Goal: Ask a question

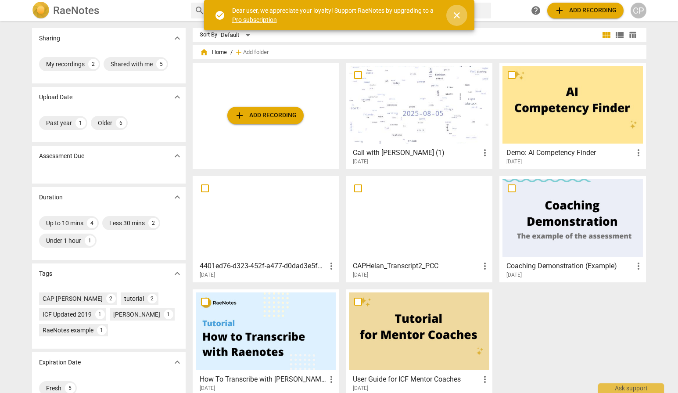
click at [452, 18] on span "close" at bounding box center [456, 15] width 11 height 11
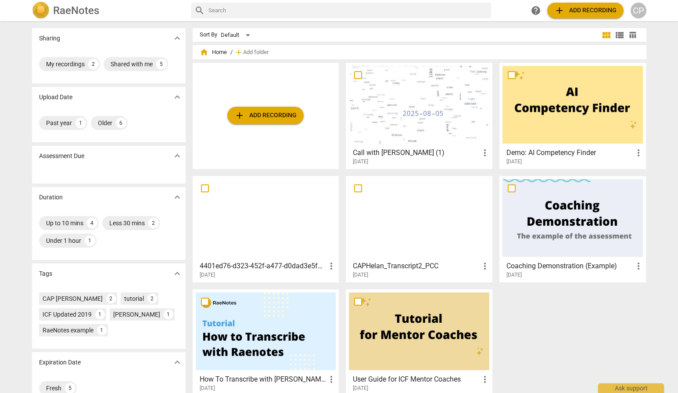
click at [591, 7] on span "add Add recording" at bounding box center [585, 10] width 62 height 11
click at [624, 390] on div "Ask support" at bounding box center [631, 386] width 66 height 14
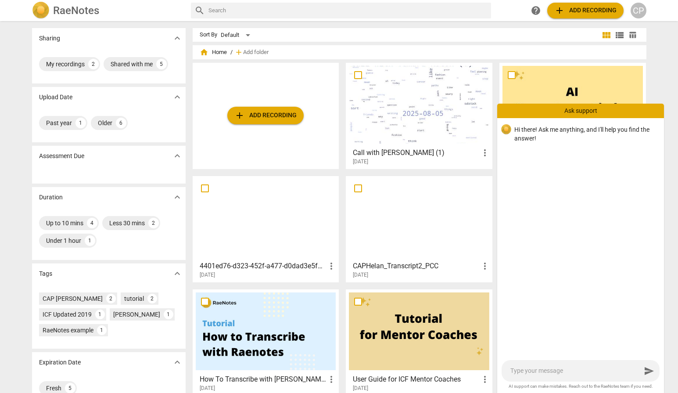
type textarea "c"
type textarea "ca"
type textarea "can"
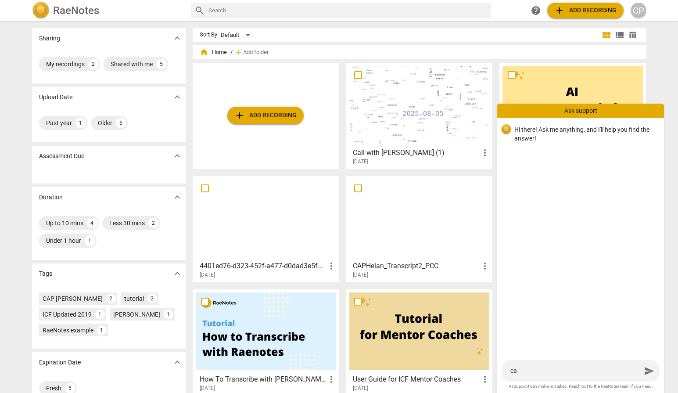
type textarea "can"
type textarea "can I"
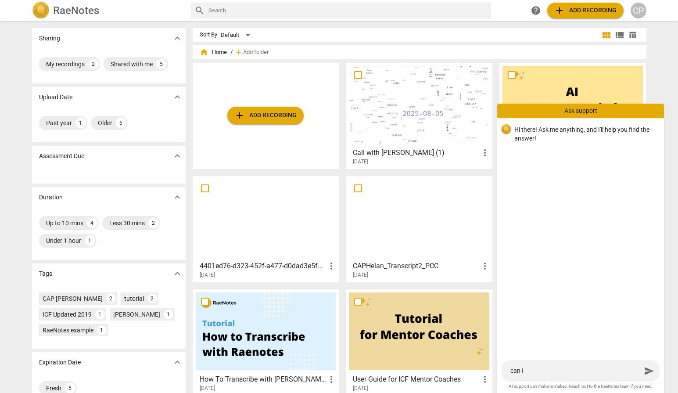
type textarea "can I"
type textarea "can I u"
type textarea "can I [GEOGRAPHIC_DATA]"
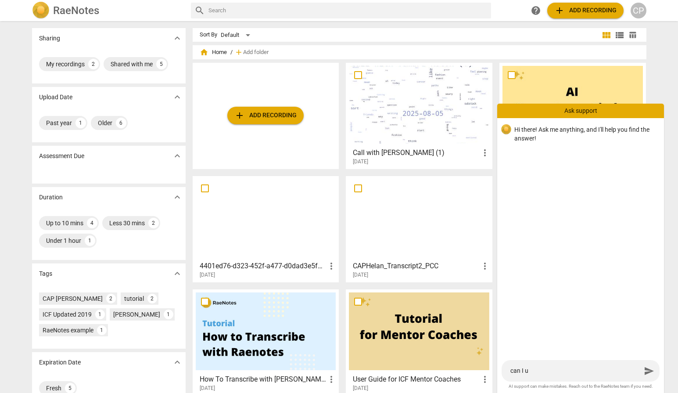
type textarea "can I [GEOGRAPHIC_DATA]"
type textarea "can I use"
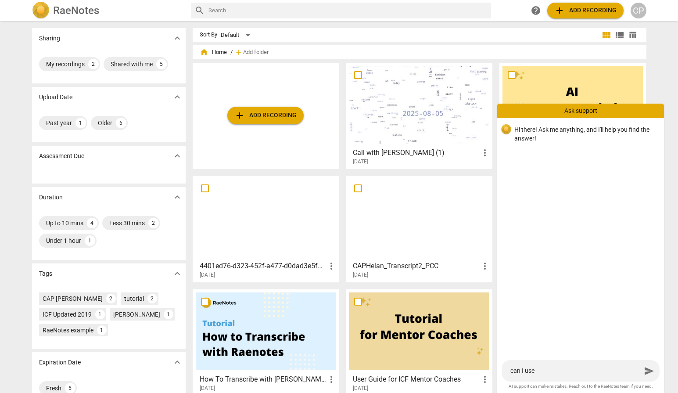
type textarea "can I use r"
type textarea "can I use ra"
type textarea "can I use rae"
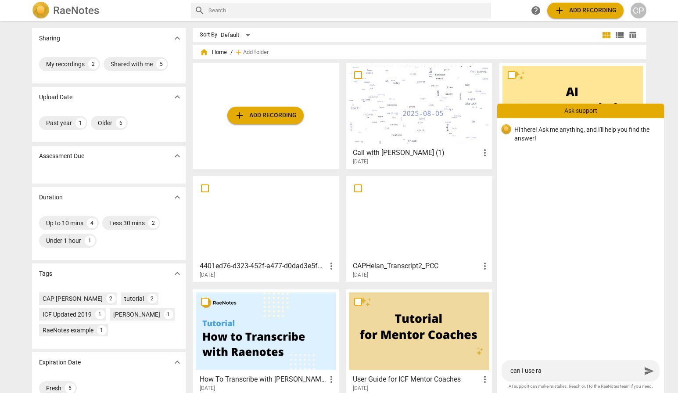
type textarea "can I use rae"
type textarea "can I use rae n"
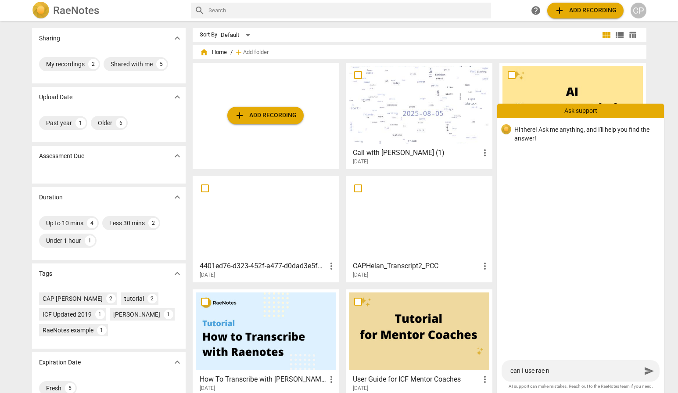
type textarea "can I use rae no"
type textarea "can I use rae not"
type textarea "can I use rae note"
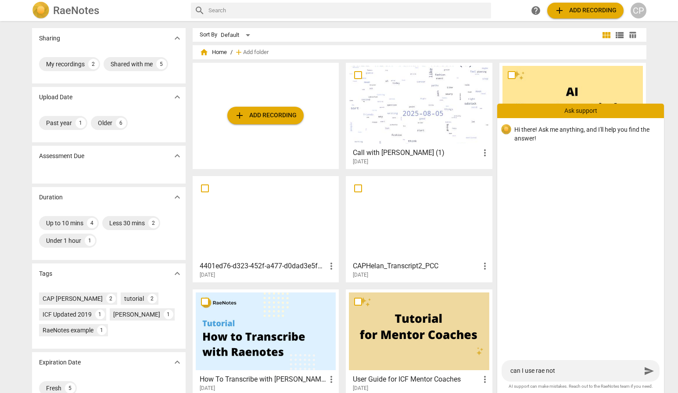
type textarea "can I use rae note"
type textarea "can I use rae notes"
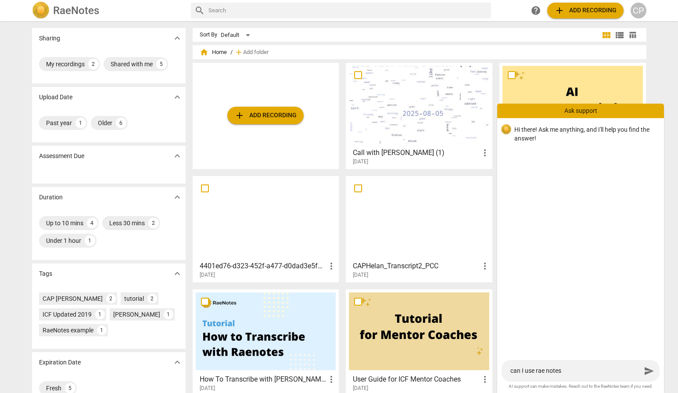
type textarea "can I use rae notes t"
type textarea "can I use rae notes to"
type textarea "can I use rae notes to r"
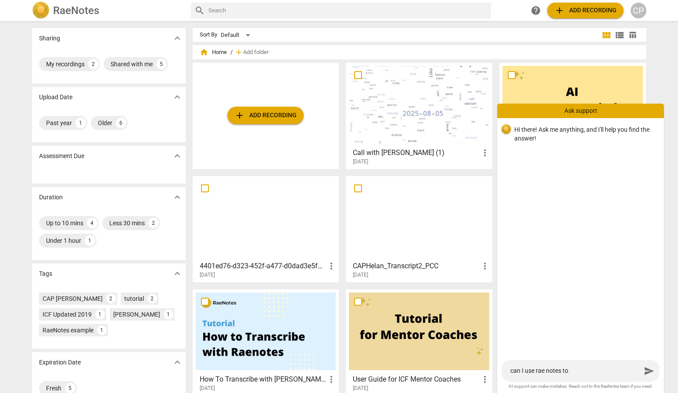
type textarea "can I use rae notes to r"
type textarea "can I use rae notes to re"
type textarea "can I use rae notes to rec"
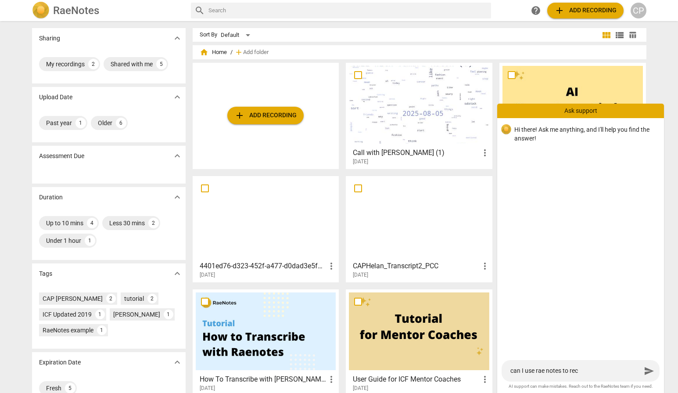
type textarea "can I use rae notes to reco"
type textarea "can I use rae notes to recor"
type textarea "can I use rae notes to record"
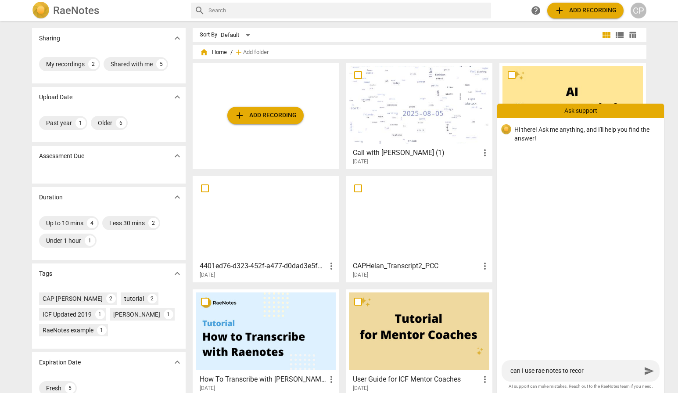
type textarea "can I use rae notes to record"
type textarea "can I use rae notes to record a"
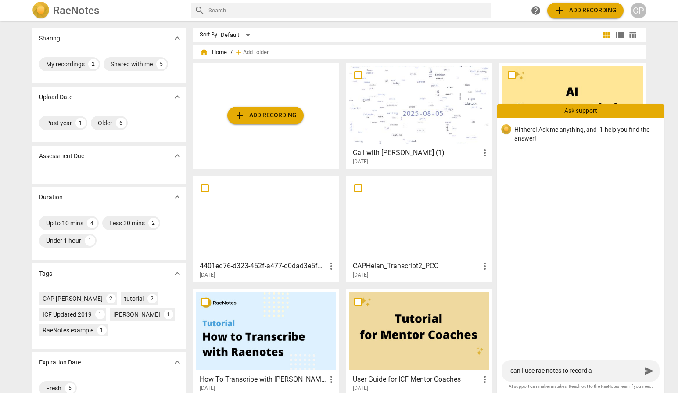
type textarea "can I use rae notes to record a"
type textarea "can I use rae notes to record a g"
type textarea "can I use rae notes to record a go"
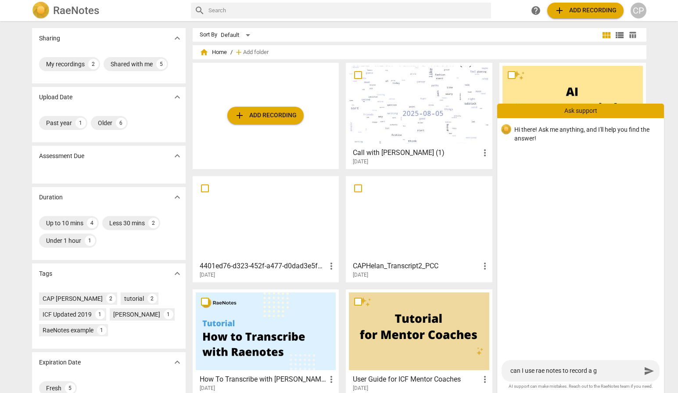
type textarea "can I use rae notes to record a go"
type textarea "can I use rae notes to record a goo"
type textarea "can I use rae notes to record a goog"
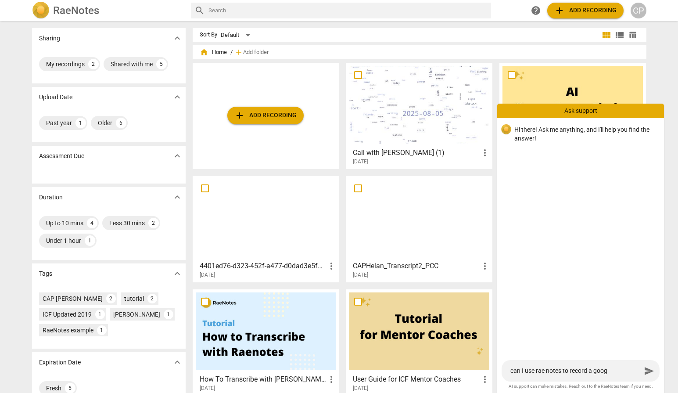
type textarea "can I use rae notes to record a googl"
type textarea "can I use rae notes to record a google"
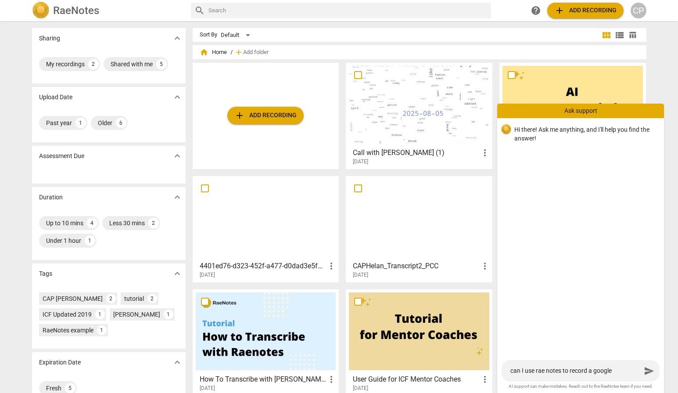
type textarea "can I use rae notes to record a google"
type textarea "can I use rae notes to record a google m"
type textarea "can I use rae notes to record a google me"
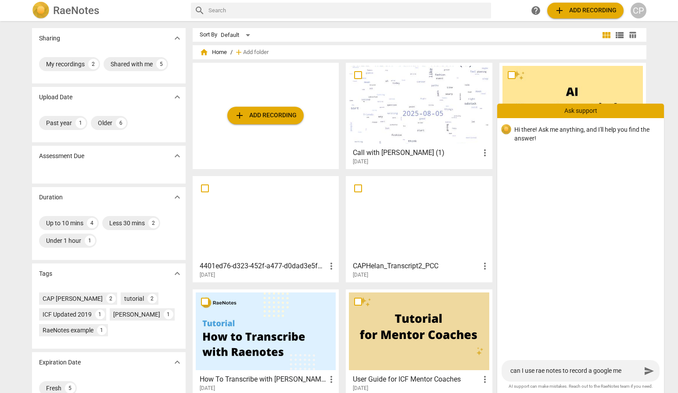
type textarea "can I use rae notes to record a google mee"
type textarea "can I use rae notes to record a google meet"
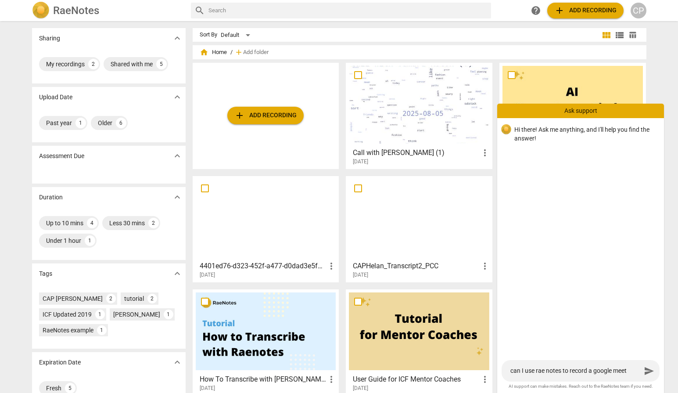
type textarea "can I use rae notes to record a google meet"
type textarea "can I use rae notes to record a google meet c"
type textarea "can I use rae notes to record a google meet ca"
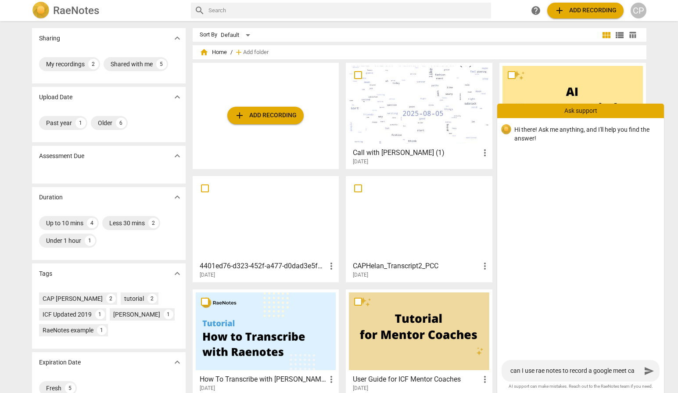
type textarea "can I use rae notes to record a google meet cal"
type textarea "can I use rae notes to record a google meet call"
type textarea "can I use rae notes to record a google meet call?"
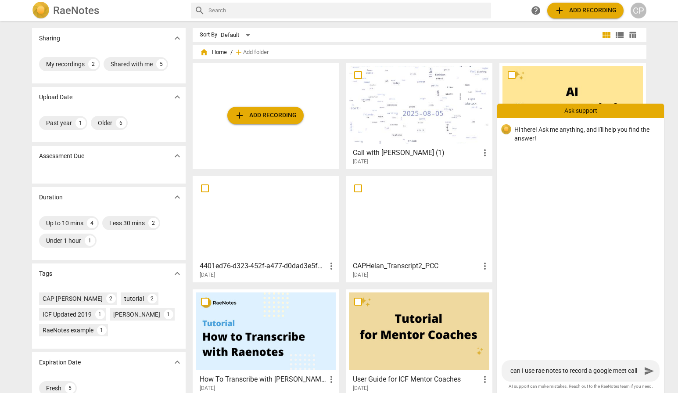
type textarea "can I use rae notes to record a google meet call?"
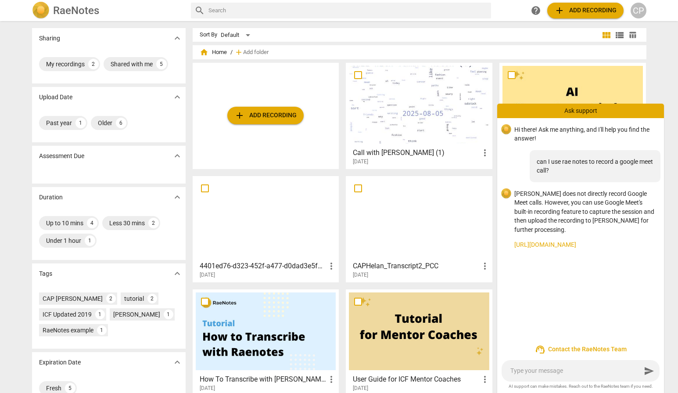
type textarea "c"
type textarea "ca"
type textarea "can"
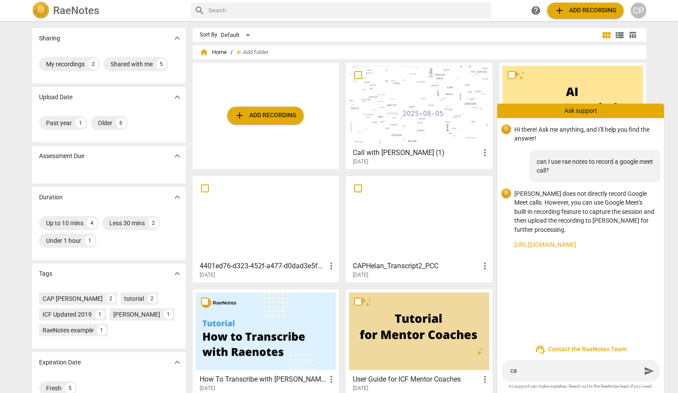
type textarea "can"
type textarea "can I"
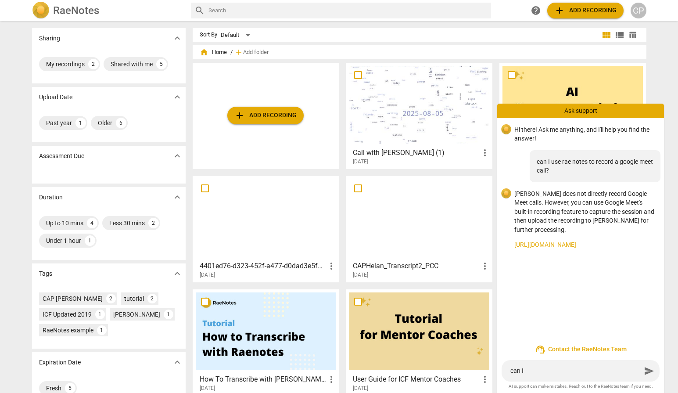
type textarea "can I"
type textarea "can I u"
type textarea "can I [GEOGRAPHIC_DATA]"
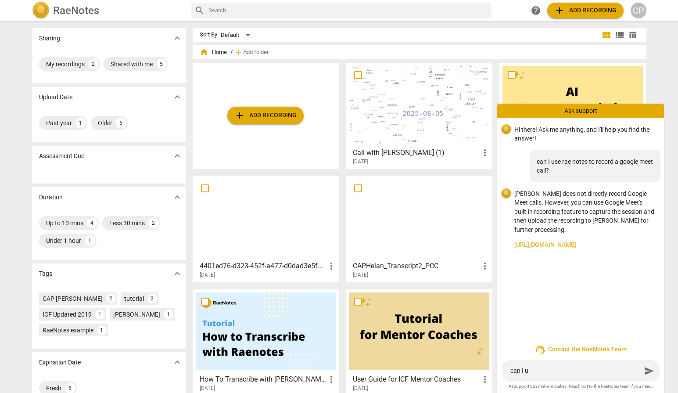
type textarea "can I [GEOGRAPHIC_DATA]"
type textarea "can I use"
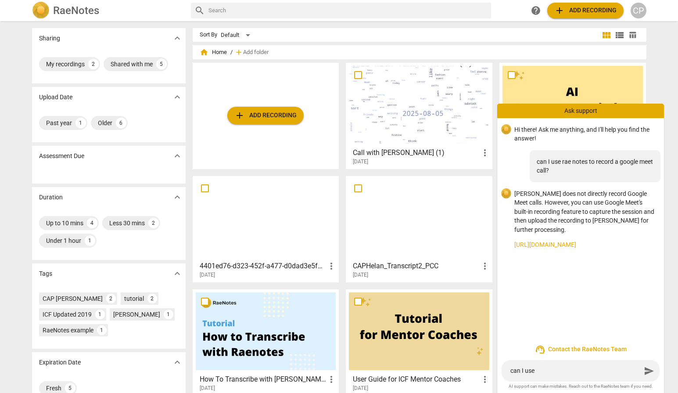
type textarea "can I use r"
type textarea "can I use ra"
type textarea "can I use rae"
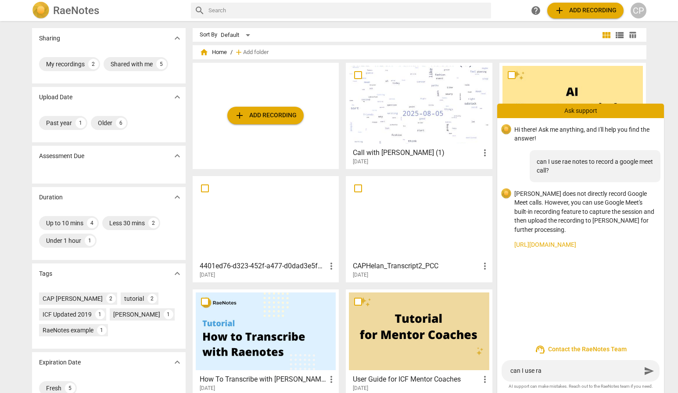
type textarea "can I use rae"
type textarea "can I use raen"
type textarea "can I use raeno"
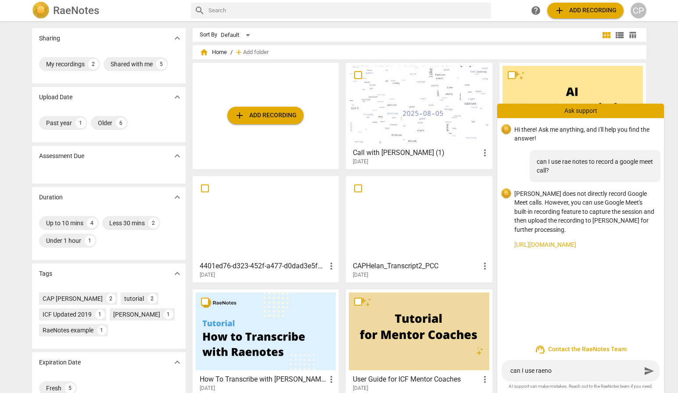
type textarea "can I use raenot"
type textarea "can I use raenote"
type textarea "can I use raenotes"
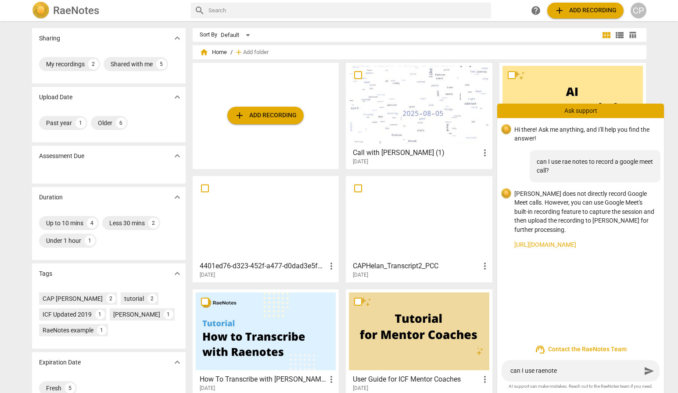
type textarea "can I use raenotes"
type textarea "can I use raenotes t"
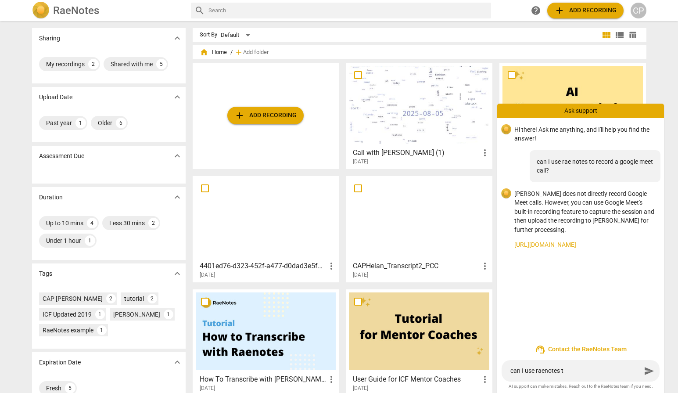
type textarea "can I use raenotes to"
type textarea "can I use raenotes to r"
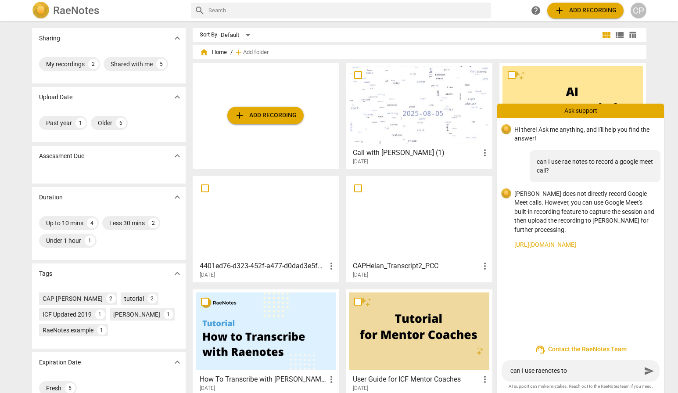
type textarea "can I use raenotes to r"
type textarea "can I use raenotes to re"
type textarea "can I use raenotes to rec"
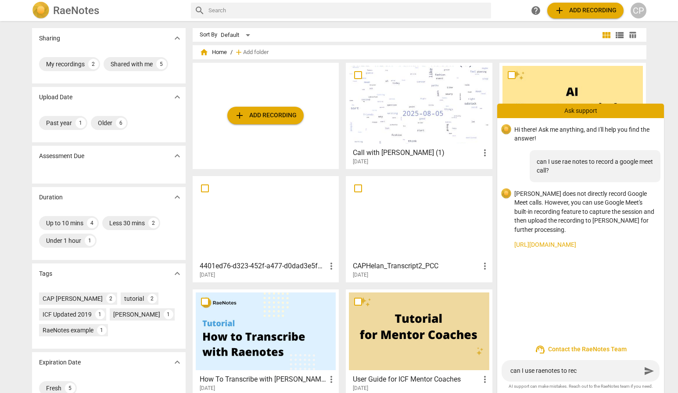
type textarea "can I use raenotes to reco"
type textarea "can I use raenotes to recoe"
type textarea "can I use raenotes to recoer"
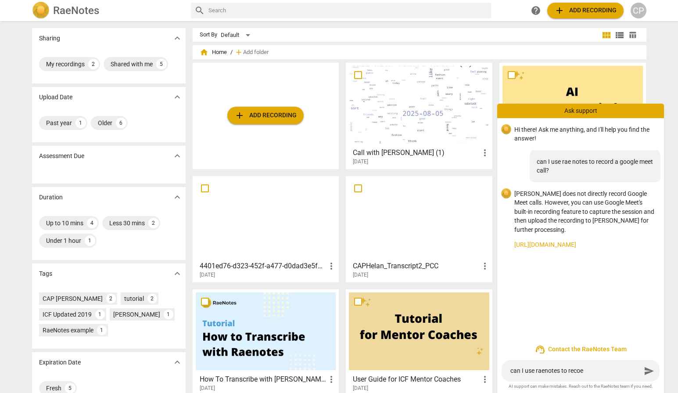
type textarea "can I use raenotes to recoer"
type textarea "can I use raenotes to recoerd"
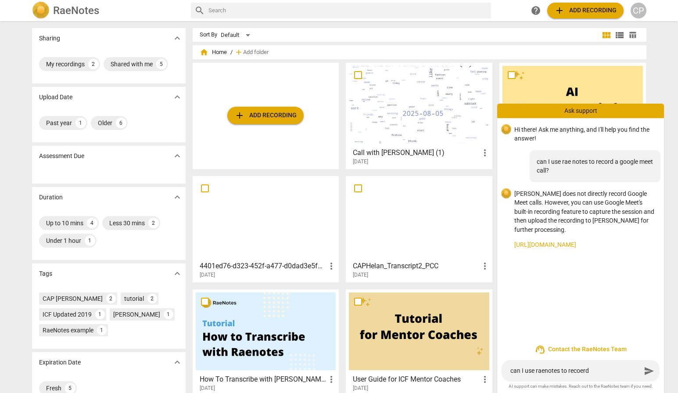
type textarea "can I use raenotes to recoerd a"
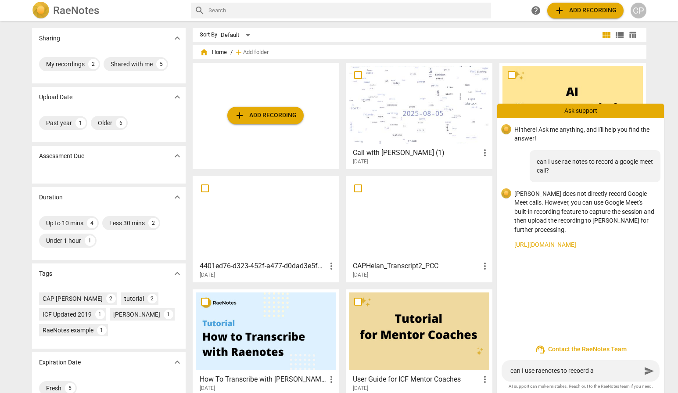
type textarea "can I use raenotes to recoerd a"
type textarea "can I use raenotes to recoerd"
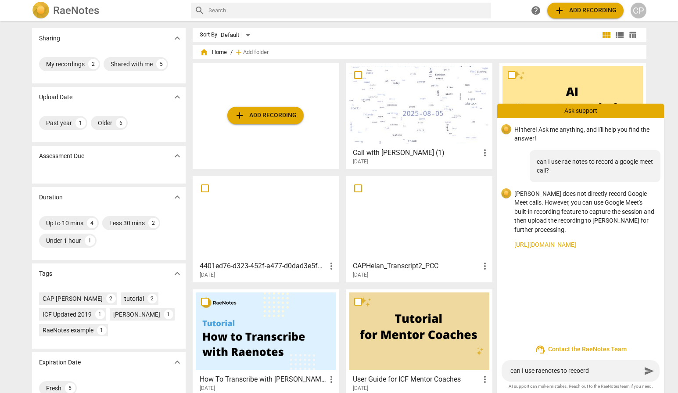
type textarea "can I use raenotes to recoer"
type textarea "can I use raenotes to recoe"
type textarea "can I use raenotes to reco"
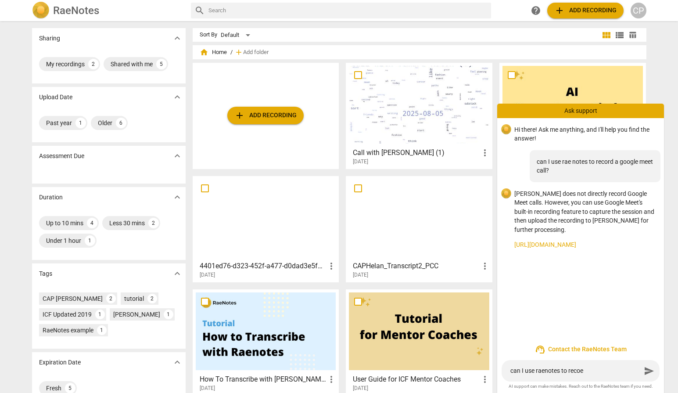
type textarea "can I use raenotes to reco"
type textarea "can I use raenotes to recor"
type textarea "can I use raenotes to record"
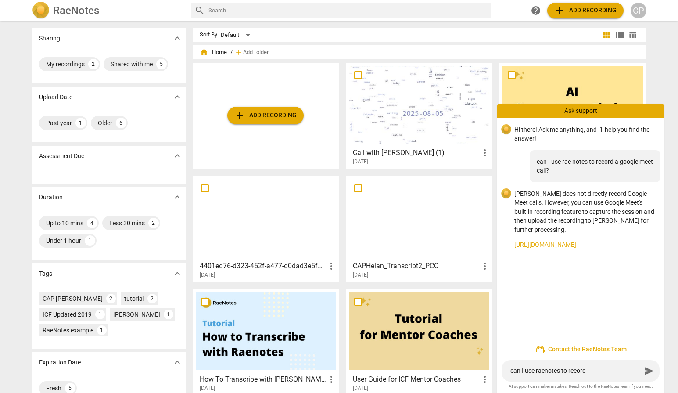
type textarea "can I use raenotes to record"
type textarea "can I use raenotes to record a"
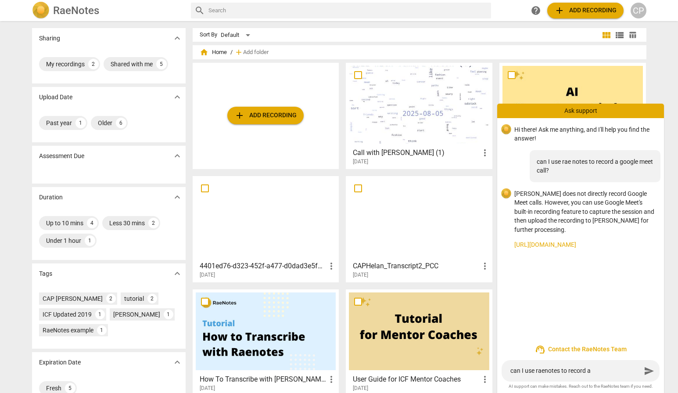
type textarea "can I use raenotes to record a"
type textarea "can I use raenotes to record a c"
type textarea "can I use raenotes to record a ca"
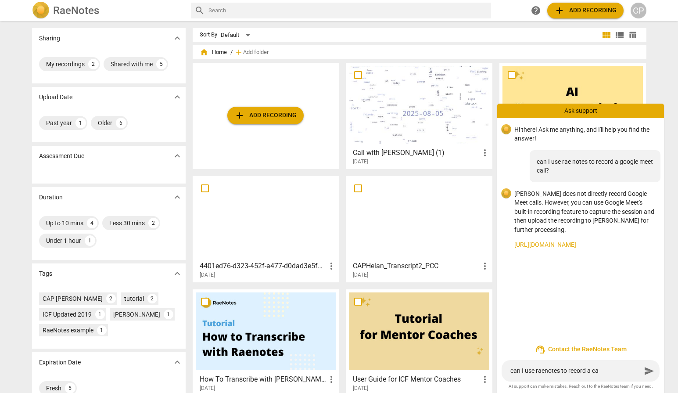
type textarea "can I use raenotes to record a cal"
type textarea "can I use raenotes to record a call"
type textarea "can I use raenotes to record a call?"
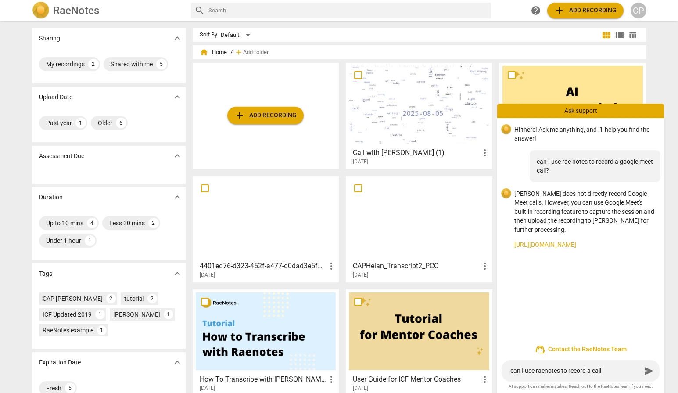
type textarea "can I use raenotes to record a call?"
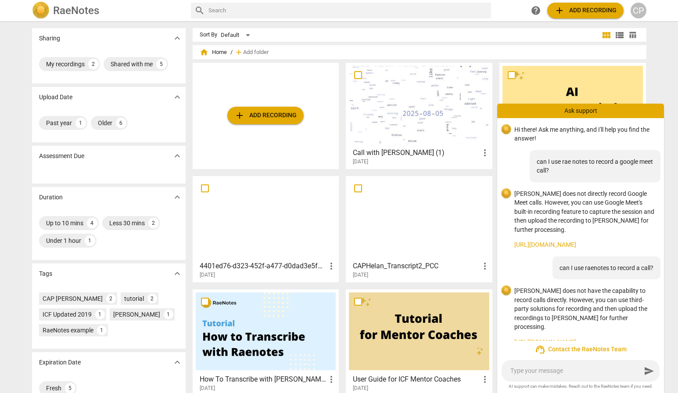
scroll to position [13, 0]
